Goal: Information Seeking & Learning: Learn about a topic

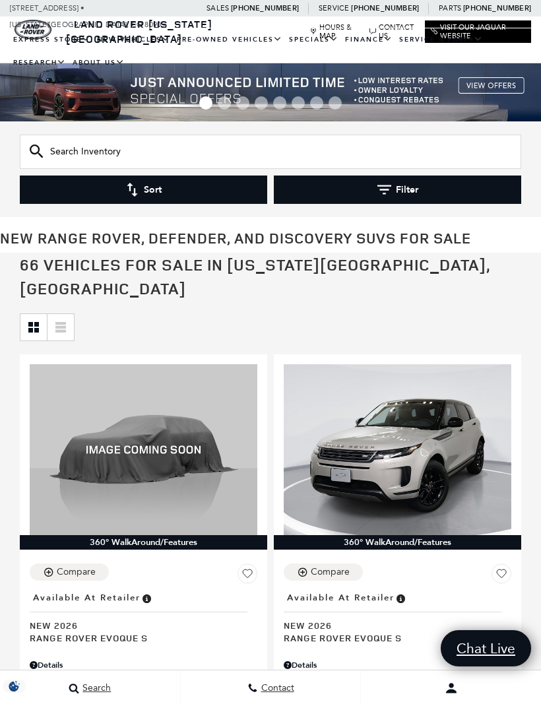
click at [375, 177] on button "Filter" at bounding box center [397, 189] width 247 height 28
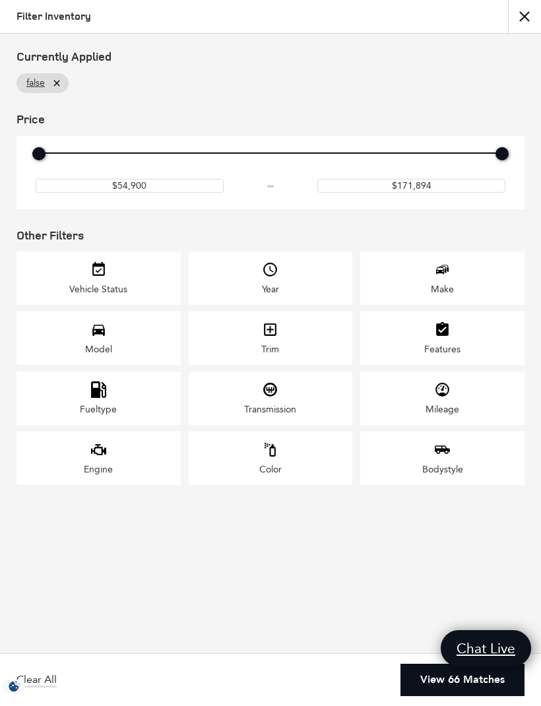
click at [115, 346] on div "Model" at bounding box center [98, 337] width 164 height 53
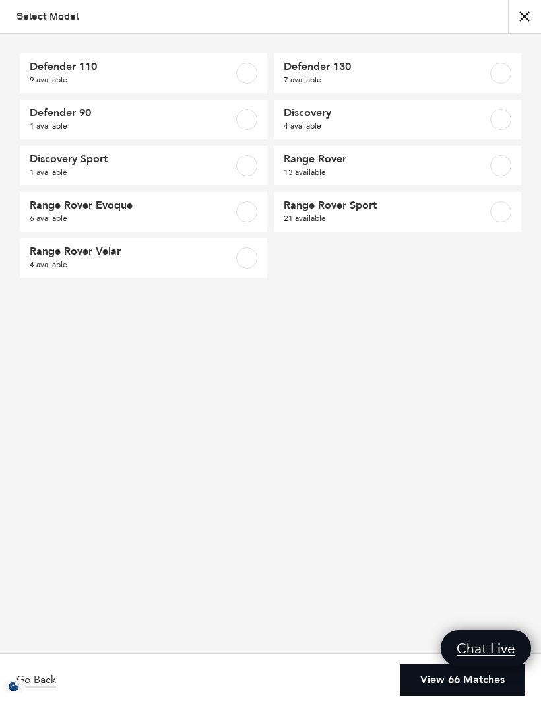
click at [251, 72] on label at bounding box center [246, 73] width 21 height 21
checkbox input "true"
click at [439, 670] on link "View 9 Matches" at bounding box center [465, 679] width 118 height 32
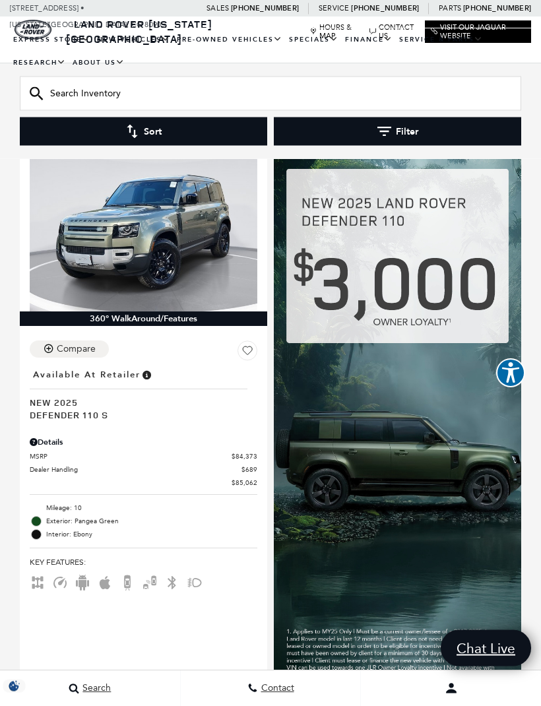
scroll to position [1856, 0]
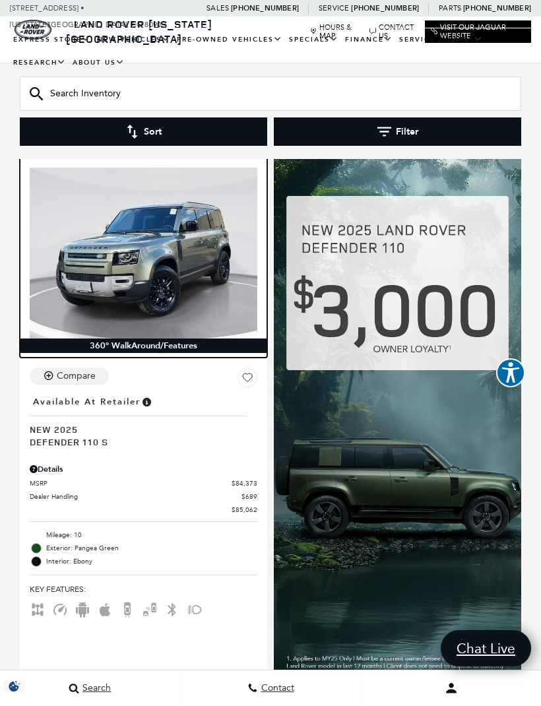
click at [179, 245] on img at bounding box center [144, 253] width 228 height 171
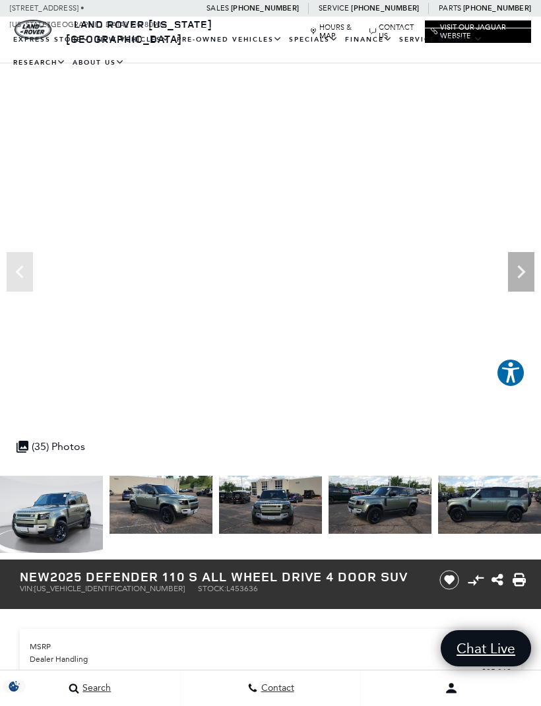
click at [80, 450] on div ".cls-1, .cls-3 { fill: #c50033; } .cls-1 { clip-rule: evenodd; } .cls-2 { clip-…" at bounding box center [51, 446] width 82 height 26
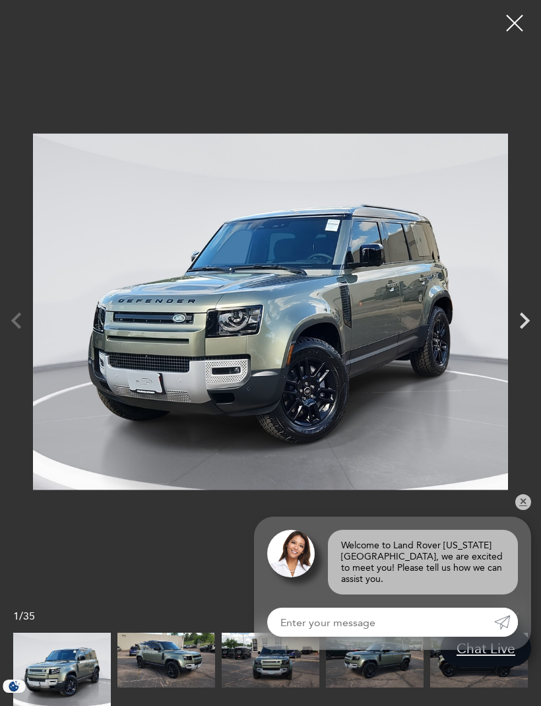
click at [533, 315] on icon "Next" at bounding box center [524, 320] width 33 height 33
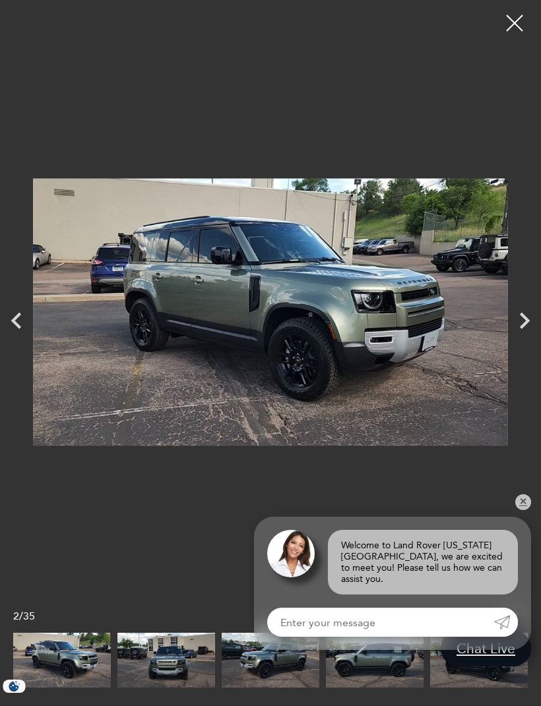
click at [537, 336] on icon "Next" at bounding box center [524, 320] width 33 height 33
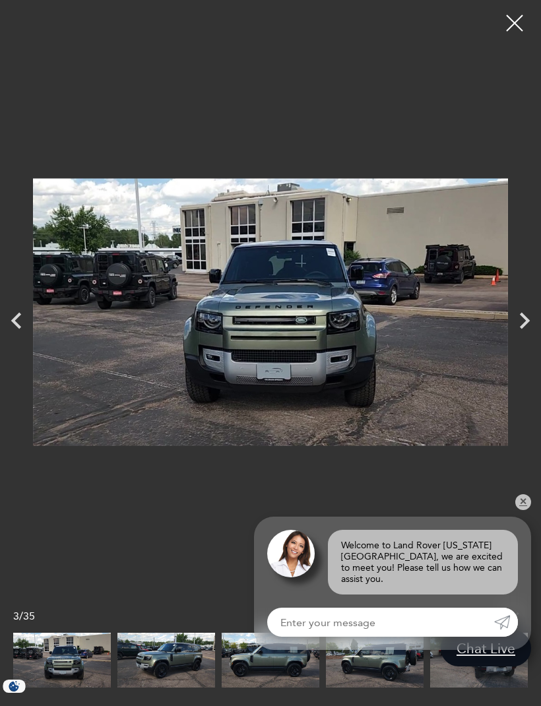
click at [536, 330] on icon "Next" at bounding box center [524, 320] width 33 height 33
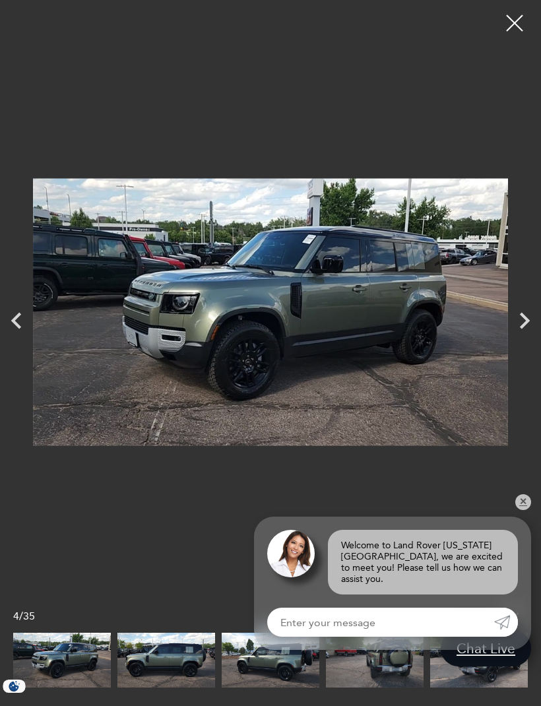
click at [517, 323] on icon "Next" at bounding box center [524, 320] width 33 height 33
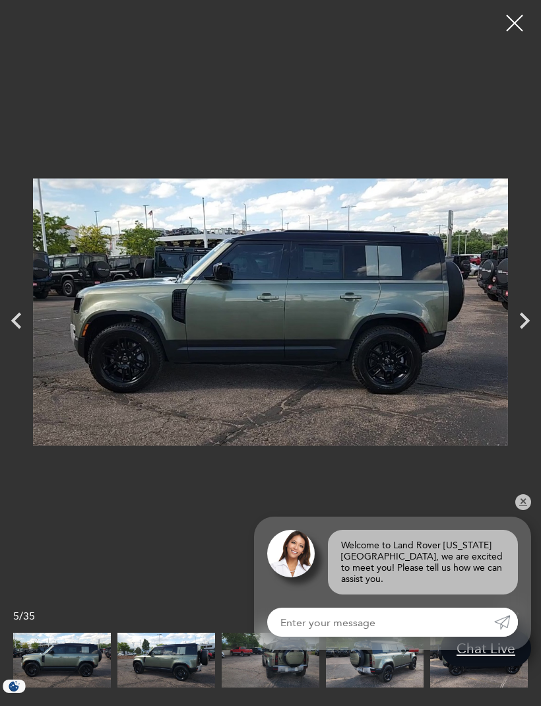
click at [526, 322] on icon "Next" at bounding box center [525, 320] width 10 height 16
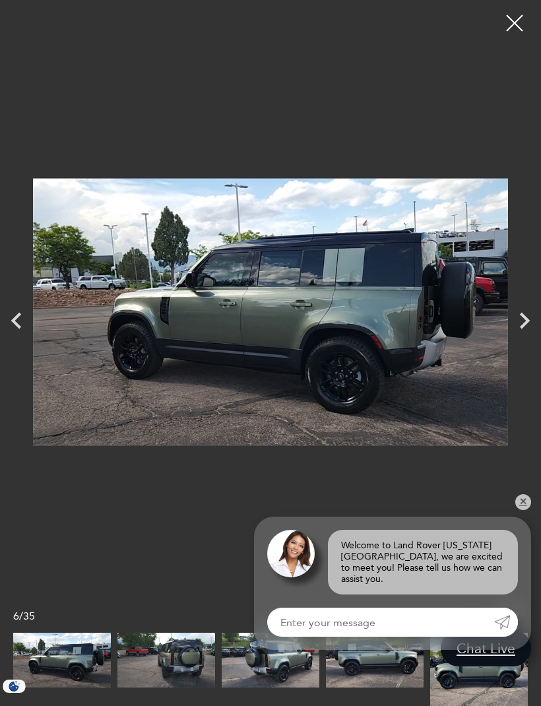
click at [519, 322] on icon "Next" at bounding box center [524, 320] width 33 height 33
click at [518, 322] on icon "Next" at bounding box center [524, 320] width 33 height 33
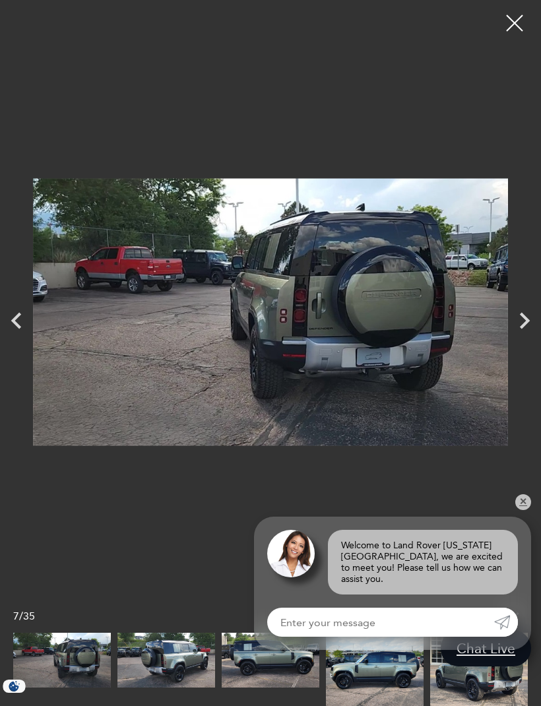
scroll to position [7, 0]
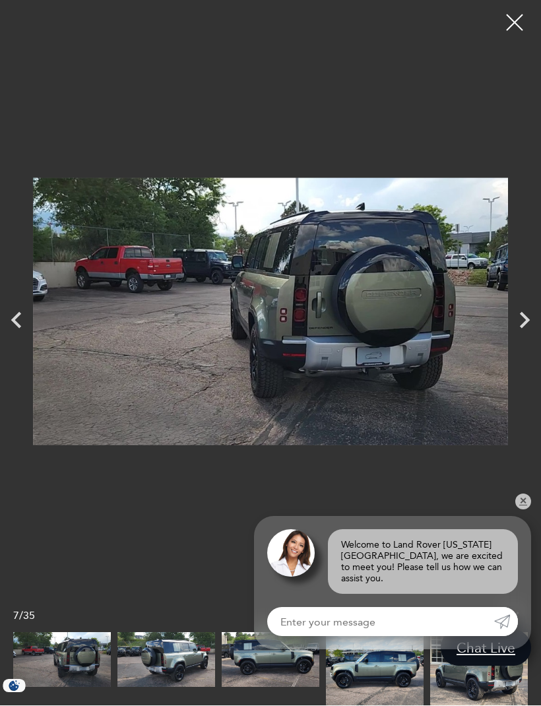
click at [522, 317] on icon "Next" at bounding box center [524, 320] width 33 height 33
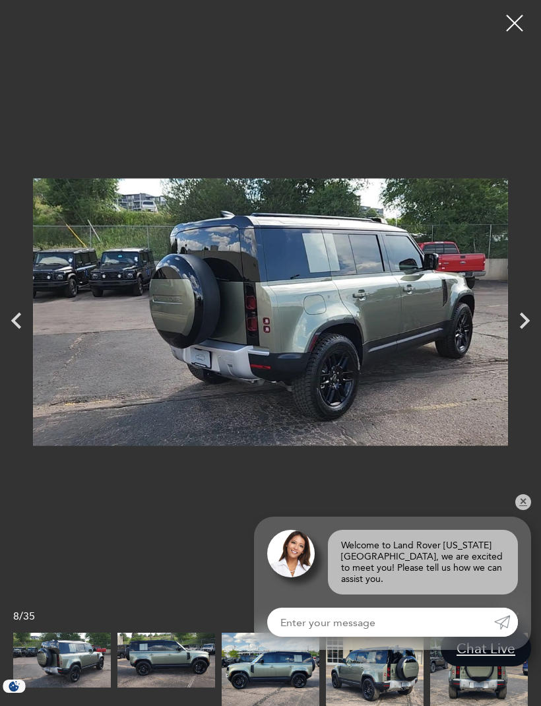
scroll to position [17, 0]
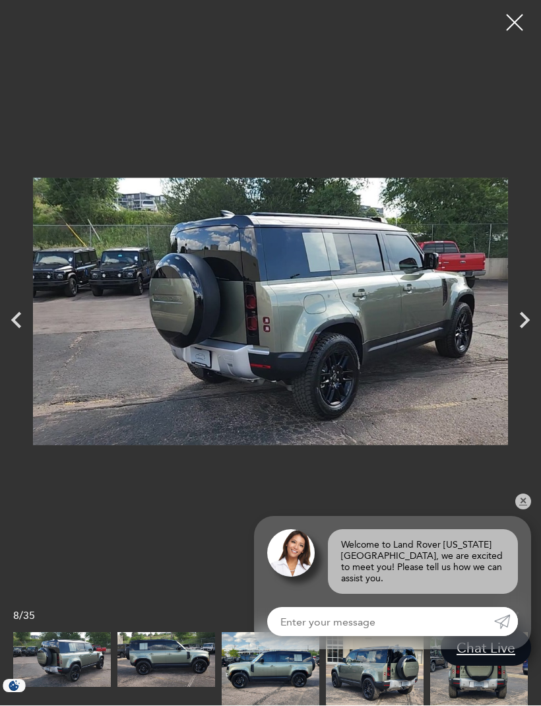
click at [516, 313] on icon "Next" at bounding box center [524, 320] width 33 height 33
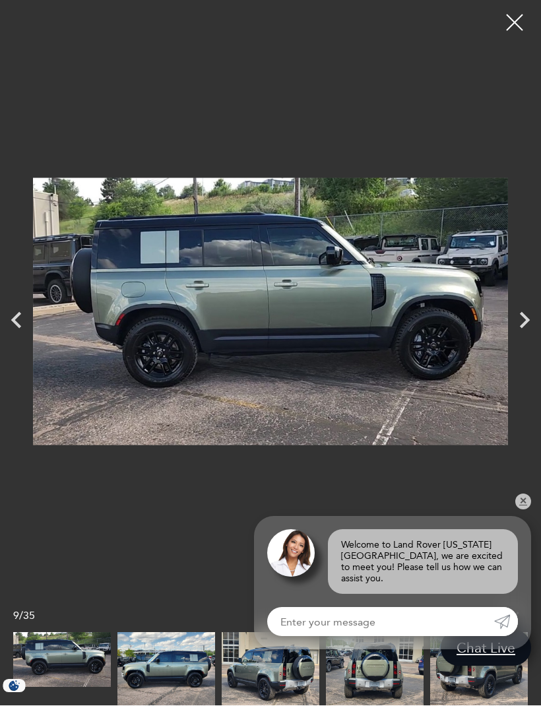
scroll to position [22, 0]
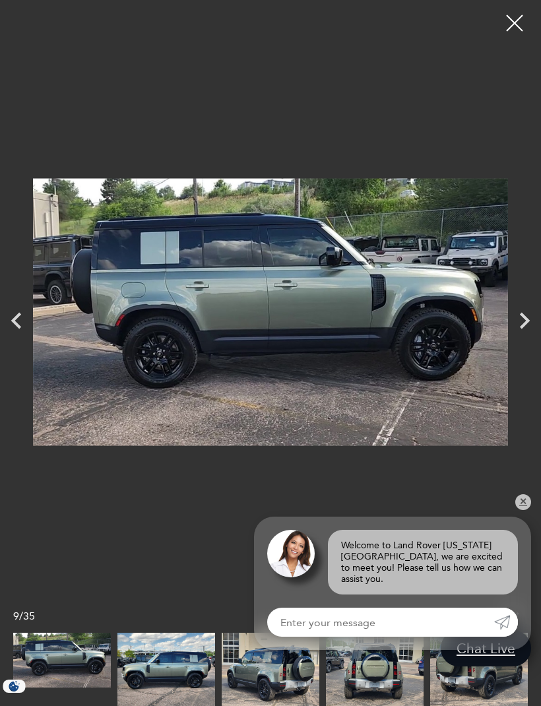
click at [528, 318] on icon "Next" at bounding box center [524, 320] width 33 height 33
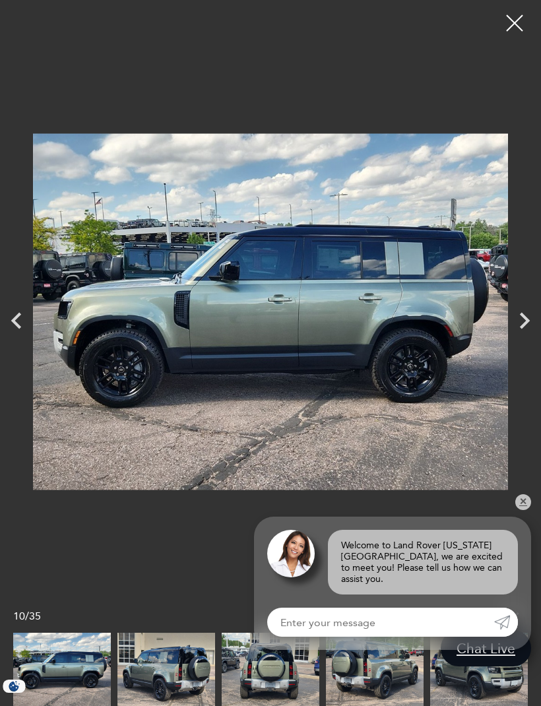
click at [525, 320] on icon "Next" at bounding box center [524, 320] width 33 height 33
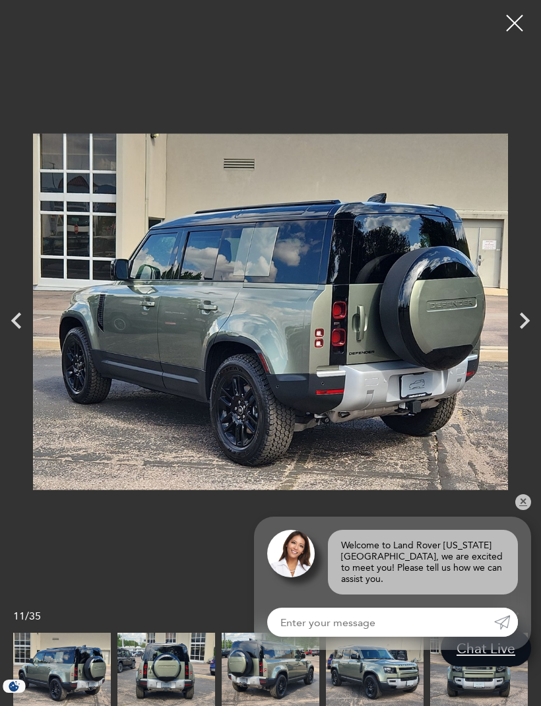
click at [521, 324] on icon "Next" at bounding box center [524, 320] width 33 height 33
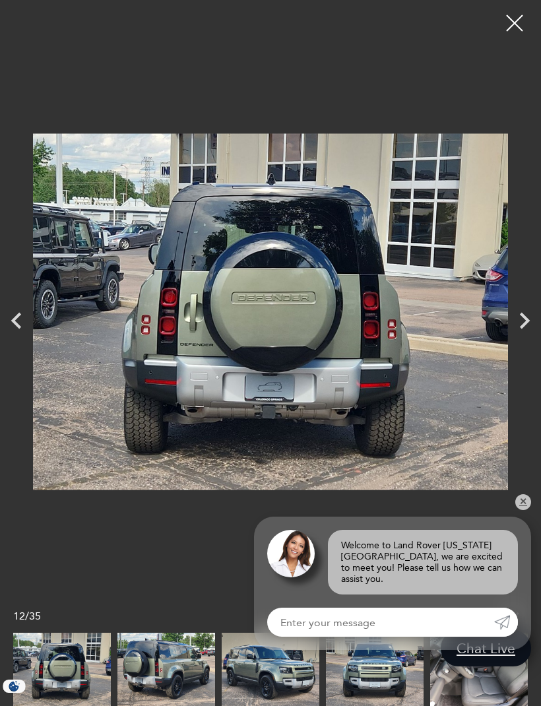
click at [523, 322] on icon "Next" at bounding box center [524, 320] width 33 height 33
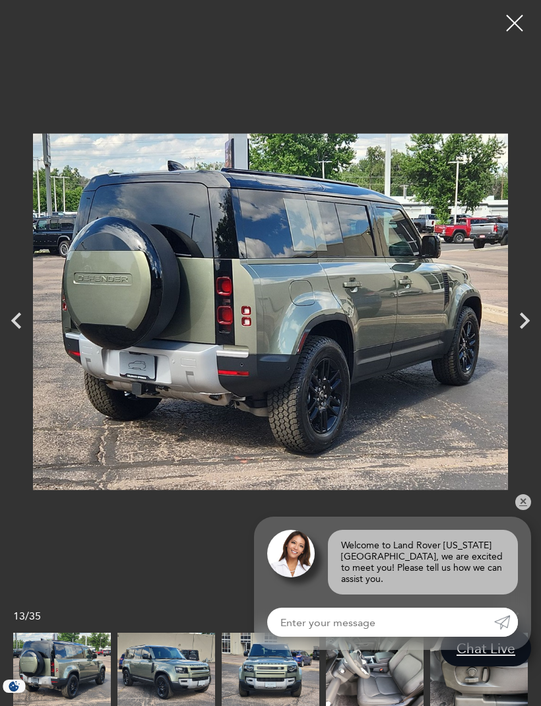
click at [527, 322] on icon "Next" at bounding box center [525, 320] width 10 height 16
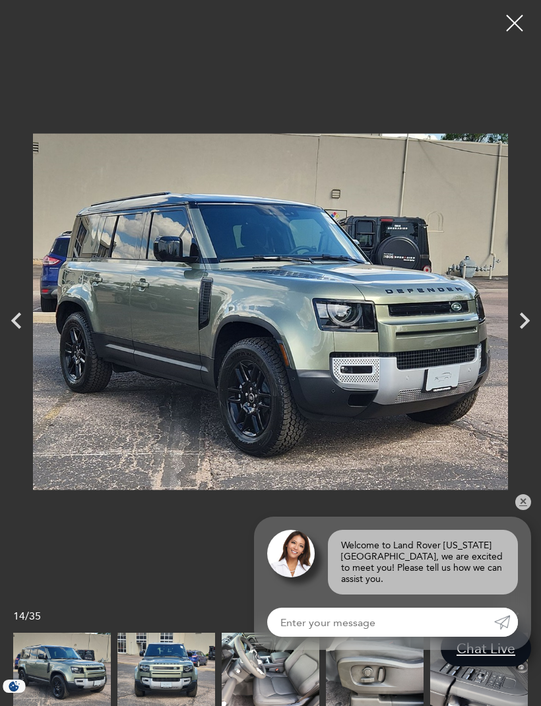
click at [528, 322] on icon "Next" at bounding box center [524, 320] width 33 height 33
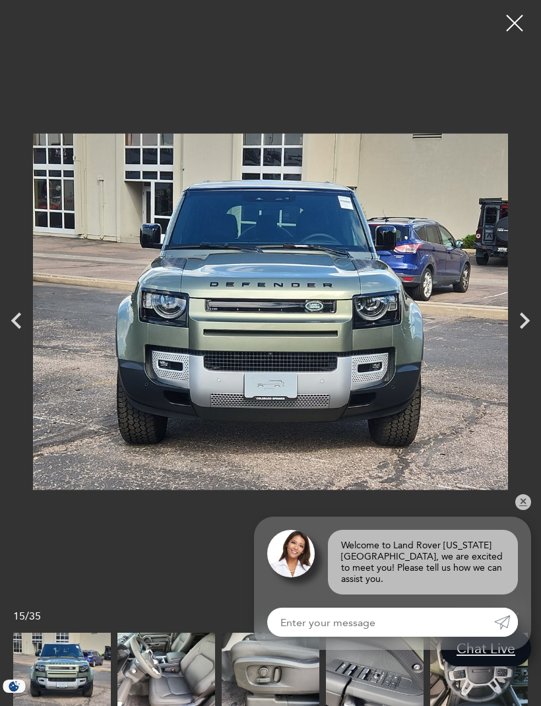
click at [528, 322] on icon "Next" at bounding box center [524, 320] width 33 height 33
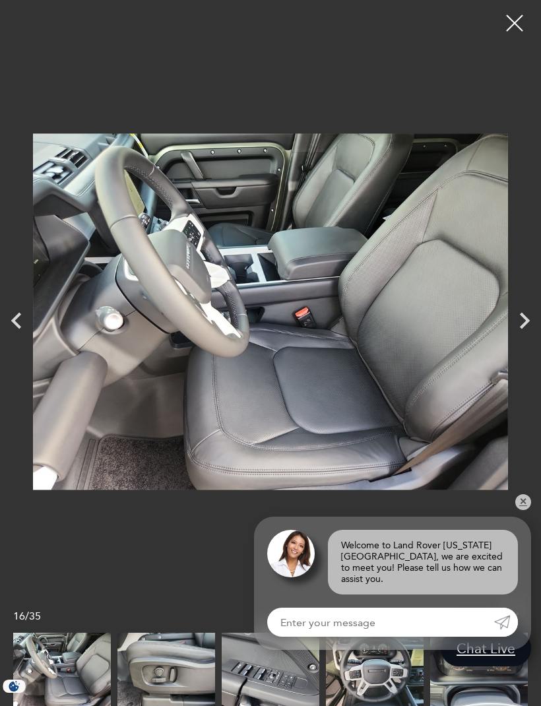
click at [502, 20] on div at bounding box center [514, 23] width 33 height 33
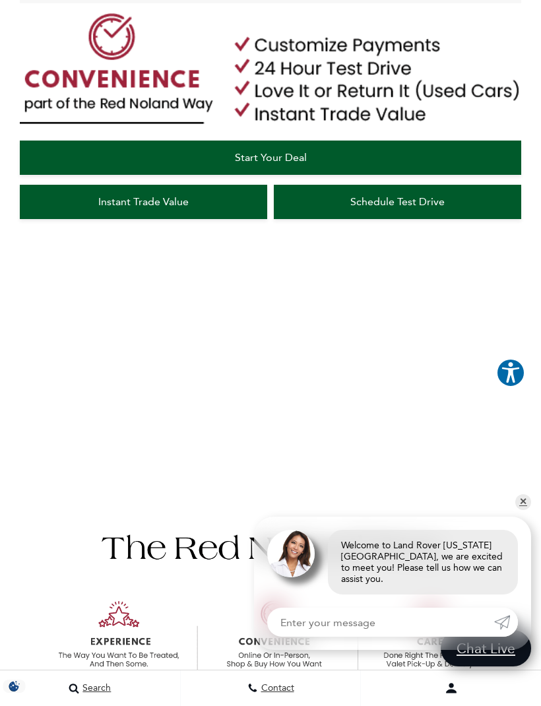
scroll to position [768, 0]
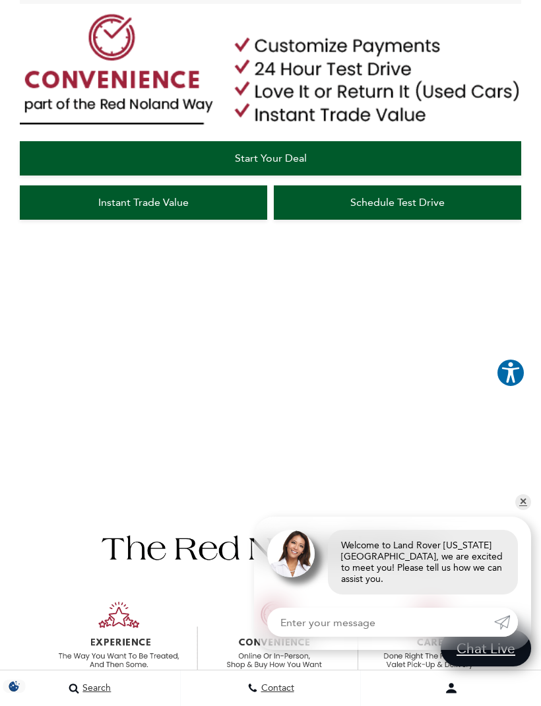
click at [516, 544] on img at bounding box center [270, 645] width 501 height 304
click at [528, 510] on link "✕" at bounding box center [523, 502] width 16 height 16
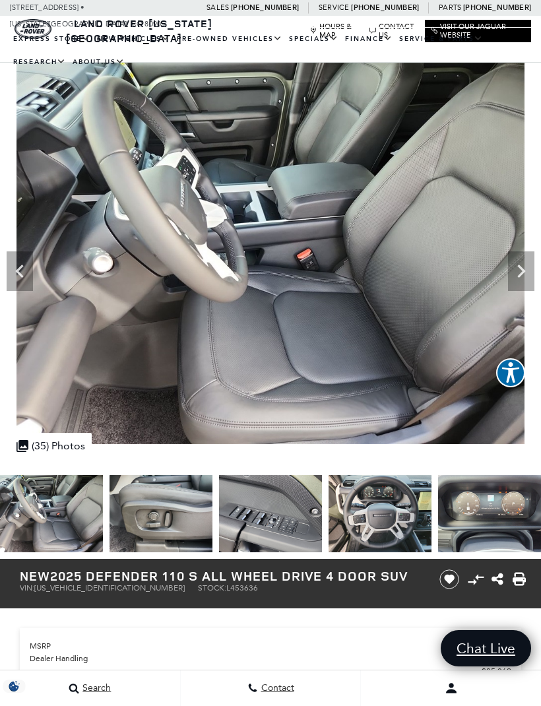
scroll to position [15, 0]
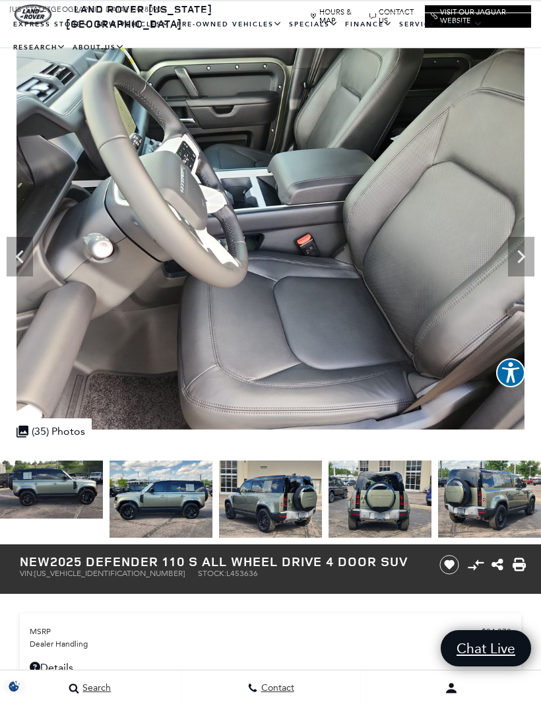
click at [86, 498] on img at bounding box center [51, 489] width 103 height 58
